Goal: Transaction & Acquisition: Purchase product/service

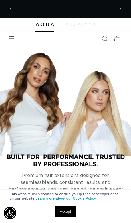
scroll to position [0, 100]
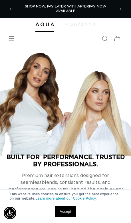
click at [13, 41] on span "Menu" at bounding box center [11, 38] width 13 height 13
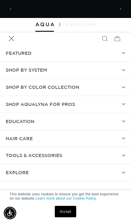
scroll to position [0, 199]
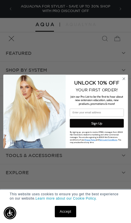
click at [124, 79] on icon "Close dialog" at bounding box center [124, 79] width 2 height 2
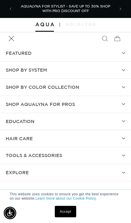
click at [121, 103] on summary "Shop AquaLyna for Pros" at bounding box center [65, 104] width 131 height 17
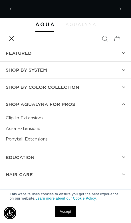
scroll to position [0, 0]
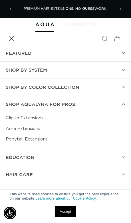
click at [38, 129] on link "Aura Extensions" at bounding box center [66, 128] width 120 height 11
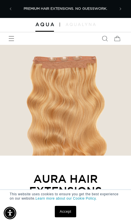
click at [13, 37] on icon "Menu" at bounding box center [12, 39] width 6 height 6
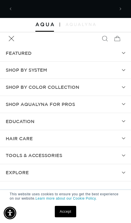
click at [126, 86] on summary "Shop by Color Collection" at bounding box center [65, 87] width 131 height 17
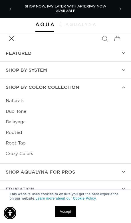
click at [30, 113] on link "Duo Tone" at bounding box center [66, 111] width 120 height 11
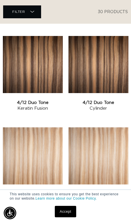
scroll to position [0, 100]
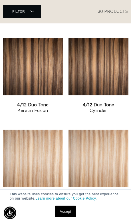
click at [43, 102] on link "4/12 Duo Tone Keratin Fusion" at bounding box center [33, 107] width 60 height 11
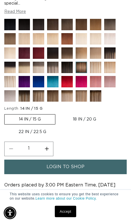
scroll to position [254, 0]
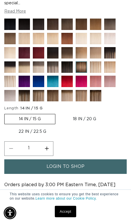
click at [96, 124] on label "18 IN / 20 G Variant sold out or unavailable" at bounding box center [85, 119] width 52 height 10
click at [59, 113] on input "18 IN / 20 G Variant sold out or unavailable" at bounding box center [58, 113] width 0 height 0
radio input "true"
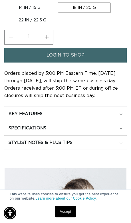
scroll to position [364, 0]
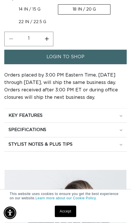
click at [97, 65] on link "login to shop" at bounding box center [65, 57] width 123 height 15
